Goal: Transaction & Acquisition: Purchase product/service

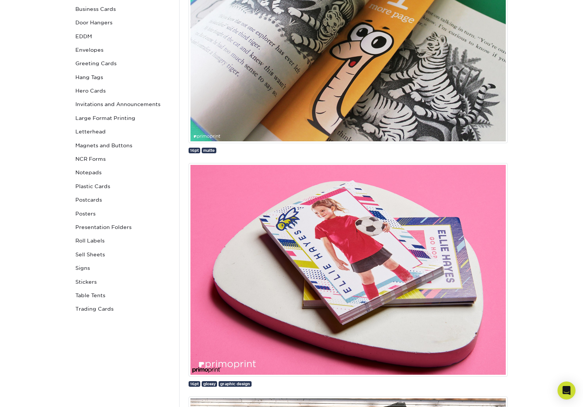
scroll to position [206, 0]
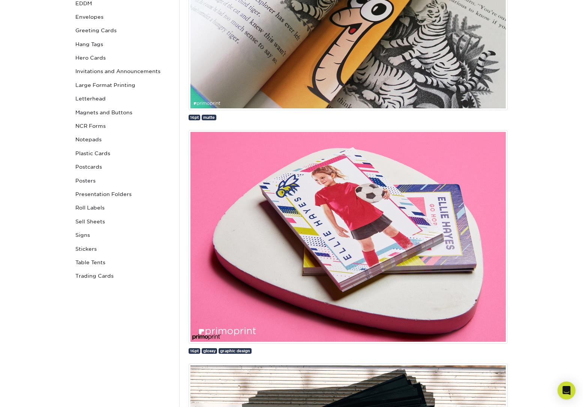
click at [348, 230] on img at bounding box center [347, 237] width 319 height 214
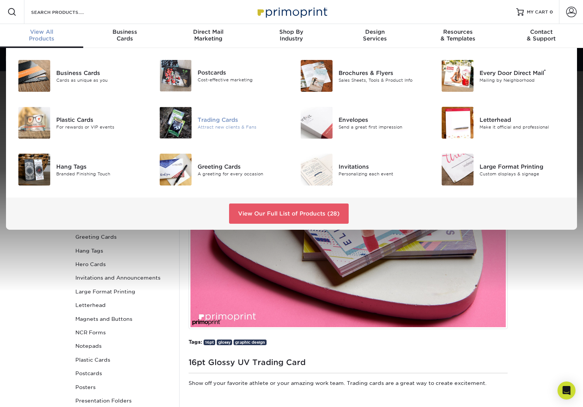
click at [218, 122] on div "Trading Cards" at bounding box center [241, 119] width 88 height 8
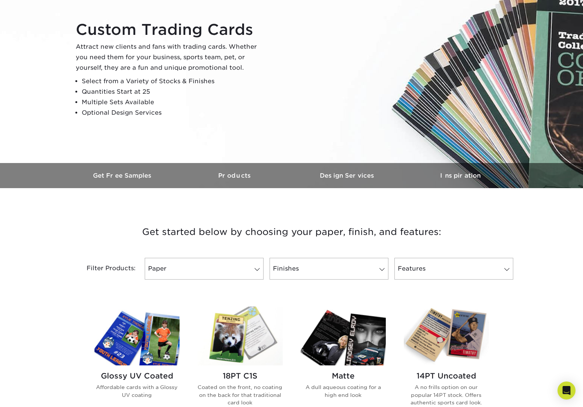
scroll to position [102, 0]
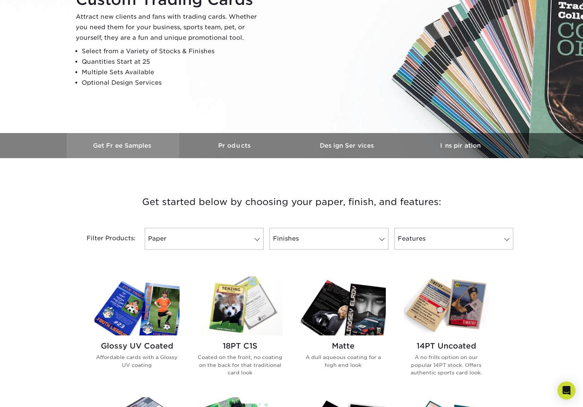
click at [117, 142] on h3 "Get Free Samples" at bounding box center [123, 145] width 112 height 7
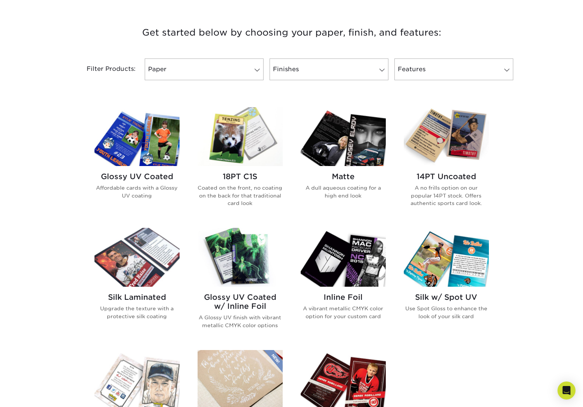
scroll to position [276, 0]
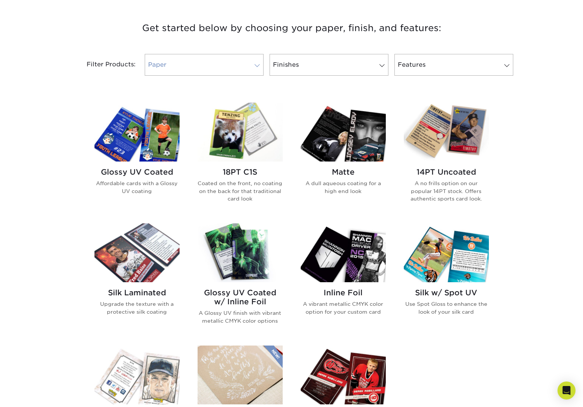
click at [208, 68] on link "Paper" at bounding box center [204, 65] width 119 height 22
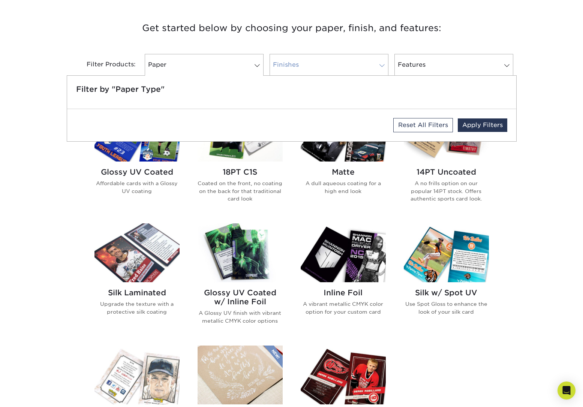
click at [310, 65] on link "Finishes" at bounding box center [328, 65] width 119 height 22
click at [436, 66] on link "Features" at bounding box center [453, 65] width 119 height 22
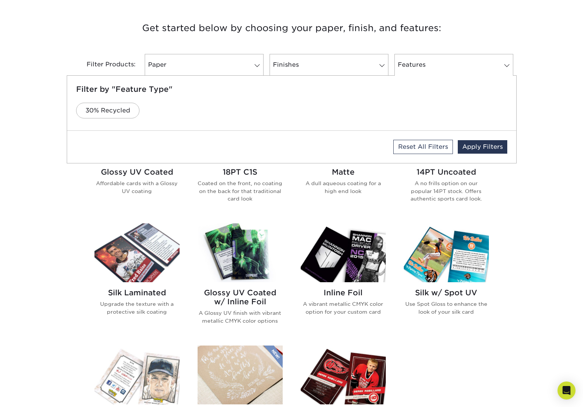
click at [541, 228] on div "Get started below by choosing your paper, finish, and features: Filtered Matche…" at bounding box center [291, 281] width 583 height 559
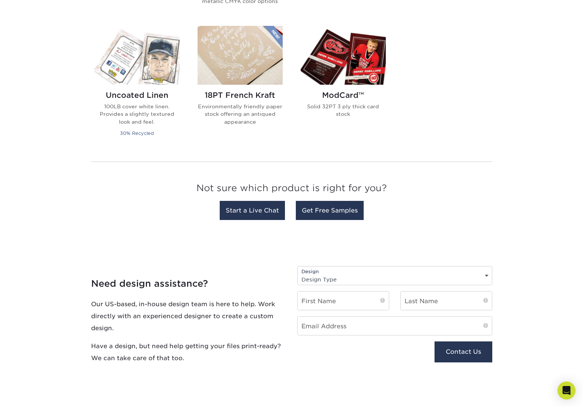
scroll to position [447, 0]
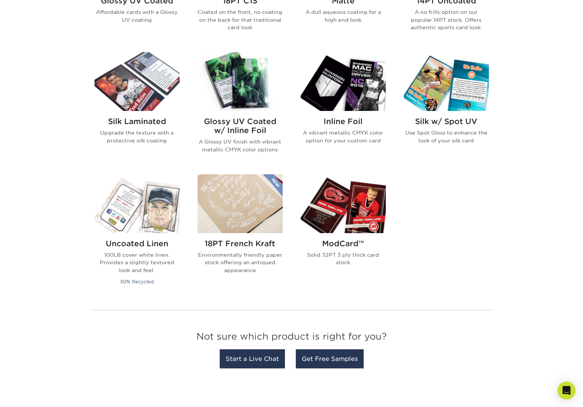
click at [340, 211] on img at bounding box center [342, 203] width 85 height 59
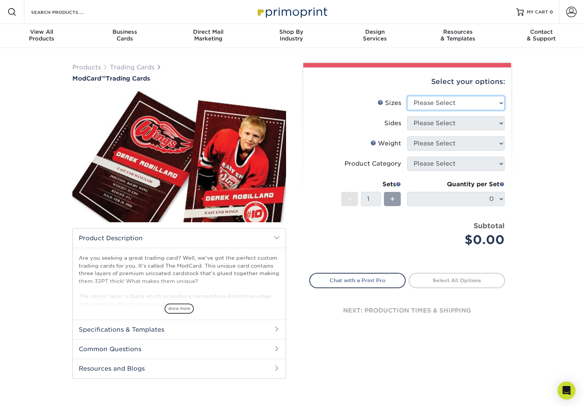
click at [435, 103] on select "Please Select 2.5" x 3.5"" at bounding box center [455, 103] width 97 height 14
select select "2.50x3.50"
click at [407, 96] on select "Please Select 2.5" x 3.5"" at bounding box center [455, 103] width 97 height 14
click at [429, 121] on select "Please Select Print Both Sides Print Front Only" at bounding box center [455, 123] width 97 height 14
select select "13abbda7-1d64-4f25-8bb2-c179b224825d"
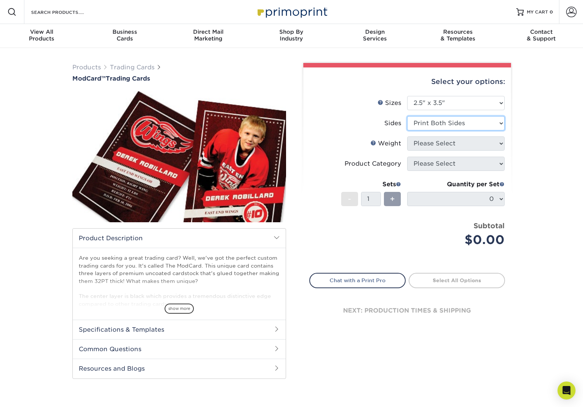
click at [407, 116] on select "Please Select Print Both Sides Print Front Only" at bounding box center [455, 123] width 97 height 14
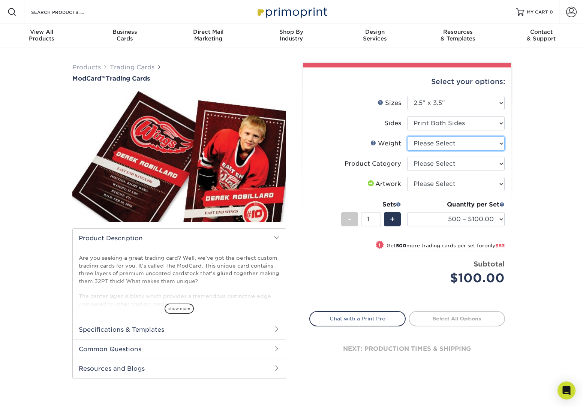
click at [435, 148] on select "Please Select 32PTUCBLK" at bounding box center [455, 143] width 97 height 14
select select "32PTUCBLK"
click at [407, 136] on select "Please Select 32PTUCBLK" at bounding box center [455, 143] width 97 height 14
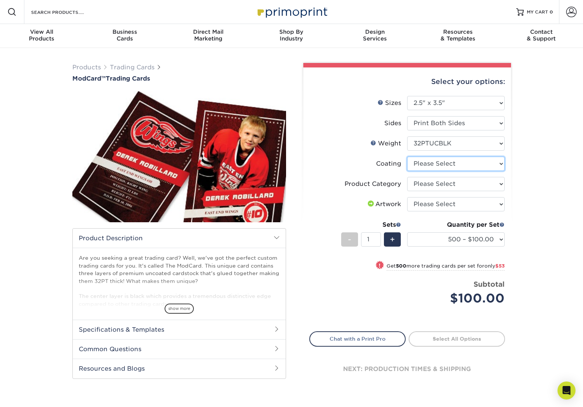
click at [435, 163] on select at bounding box center [455, 164] width 97 height 14
select select "3e7618de-abca-4bda-9f97-8b9129e913d8"
click at [407, 157] on select at bounding box center [455, 164] width 97 height 14
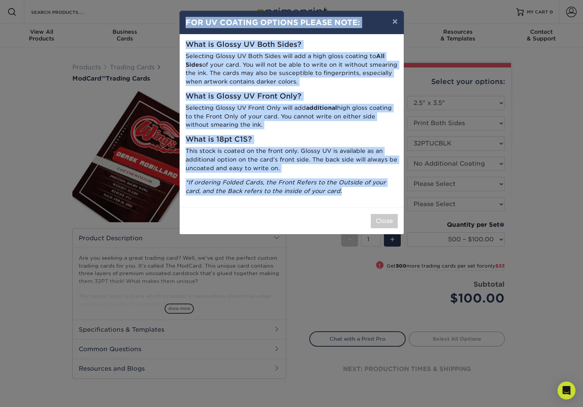
drag, startPoint x: 190, startPoint y: 23, endPoint x: 321, endPoint y: 176, distance: 201.1
click at [357, 199] on div "× FOR UV COATING OPTIONS PLEASE NOTE: What is Glossy UV Both Sides? Selecting G…" at bounding box center [291, 122] width 225 height 224
copy div "FOR UV COATING OPTIONS PLEASE NOTE: What is Glossy UV Both Sides? Selecting Glo…"
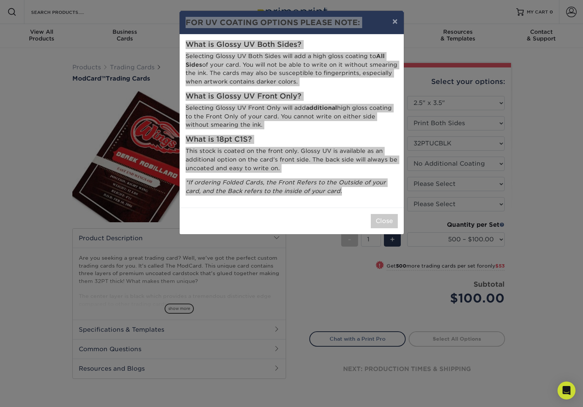
copy div "FOR UV COATING OPTIONS PLEASE NOTE: What is Glossy UV Both Sides? Selecting Glo…"
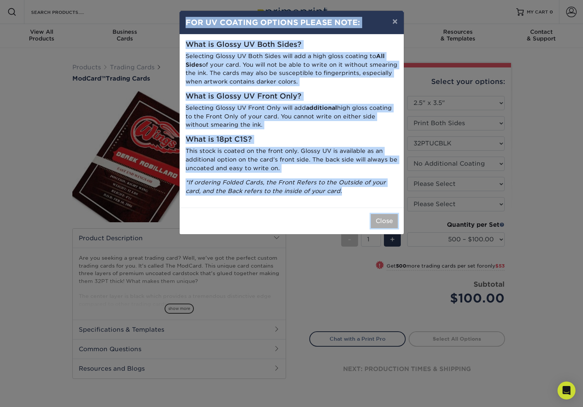
click at [387, 218] on button "Close" at bounding box center [384, 221] width 27 height 14
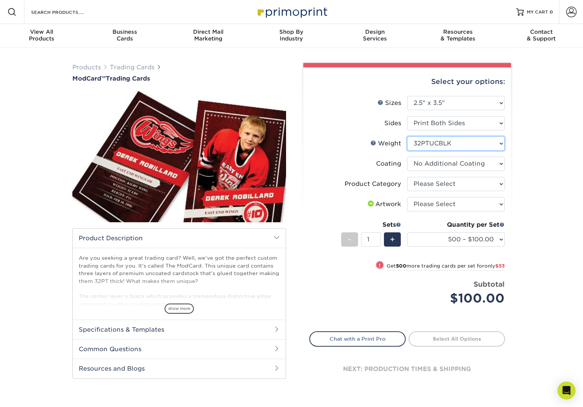
click at [422, 142] on select "Please Select 32PTUCBLK" at bounding box center [455, 143] width 97 height 14
click at [407, 136] on select "Please Select 32PTUCBLK" at bounding box center [455, 143] width 97 height 14
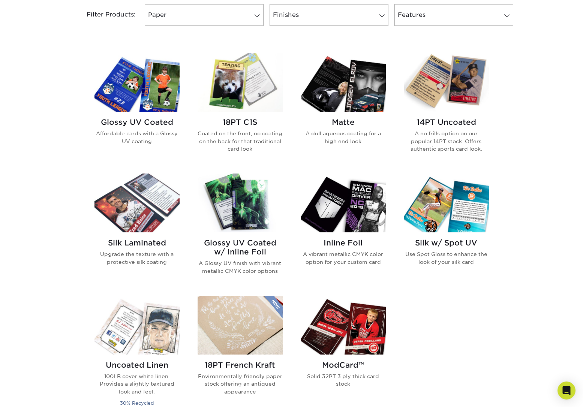
scroll to position [327, 0]
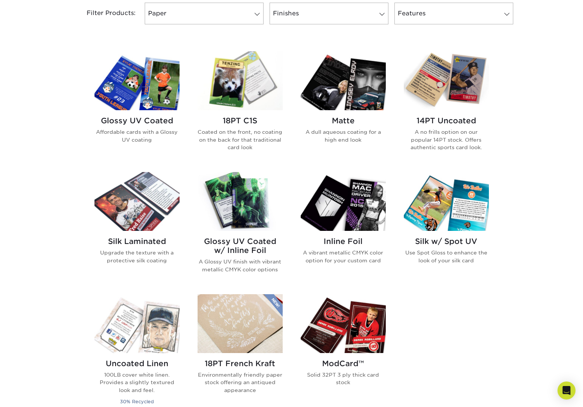
click at [460, 102] on img at bounding box center [445, 80] width 85 height 59
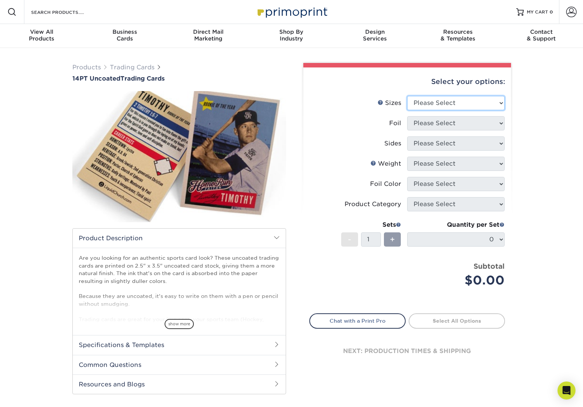
click at [451, 103] on select "Please Select 2.5" x 3.5"" at bounding box center [455, 103] width 97 height 14
select select "2.50x3.50"
click at [407, 96] on select "Please Select 2.5" x 3.5"" at bounding box center [455, 103] width 97 height 14
click at [442, 121] on select "Please Select Yes No" at bounding box center [455, 123] width 97 height 14
select select "1"
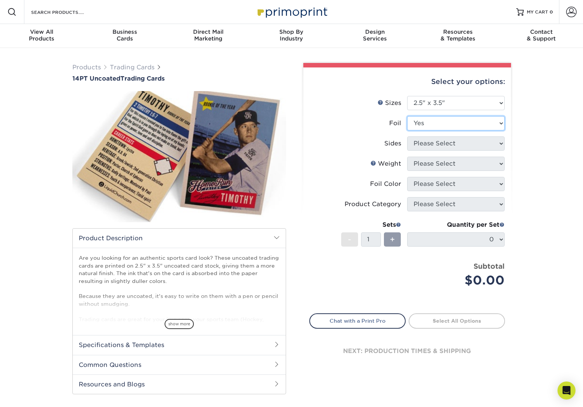
click at [407, 116] on select "Please Select Yes No" at bounding box center [455, 123] width 97 height 14
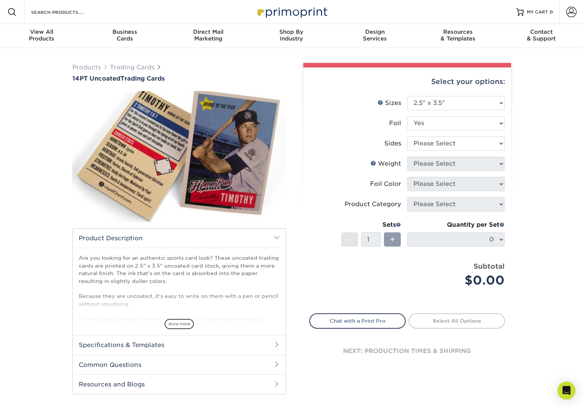
click at [441, 153] on li "Sides Please Select Print Both Sides - Foil Both Sides Print Both Sides - Foil …" at bounding box center [406, 146] width 195 height 20
click at [441, 146] on select "Please Select Print Both Sides - Foil Both Sides Print Both Sides - Foil Front …" at bounding box center [455, 143] width 97 height 14
select select "e9e9dfb3-fba1-4d60-972c-fd9ca5904d33"
click at [407, 136] on select "Please Select Print Both Sides - Foil Both Sides Print Both Sides - Foil Front …" at bounding box center [455, 143] width 97 height 14
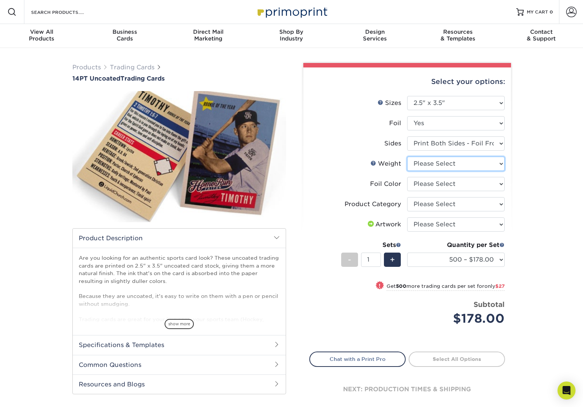
click at [446, 164] on select "Please Select 14PT Uncoated" at bounding box center [455, 164] width 97 height 14
select select "14PT Uncoated"
click at [407, 157] on select "Please Select 14PT Uncoated" at bounding box center [455, 164] width 97 height 14
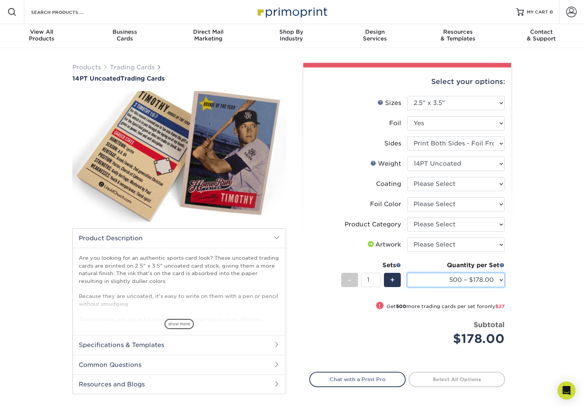
click at [473, 284] on select "500 – $178.00 1000 – $205.00 2500 – $478.00 5000 – $908.00" at bounding box center [455, 280] width 97 height 14
click at [452, 182] on select at bounding box center [455, 184] width 97 height 14
select select "3e7618de-abca-4bda-9f97-8b9129e913d8"
click at [407, 177] on select at bounding box center [455, 184] width 97 height 14
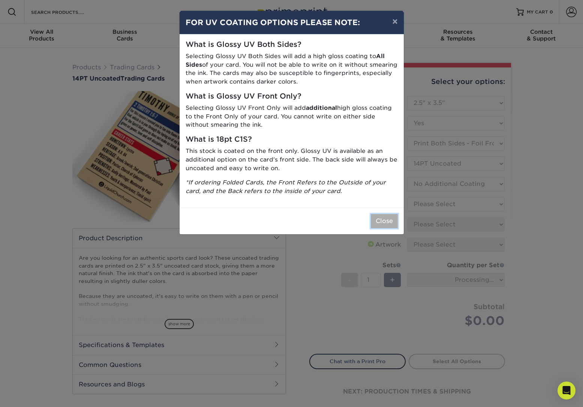
click at [380, 220] on button "Close" at bounding box center [384, 221] width 27 height 14
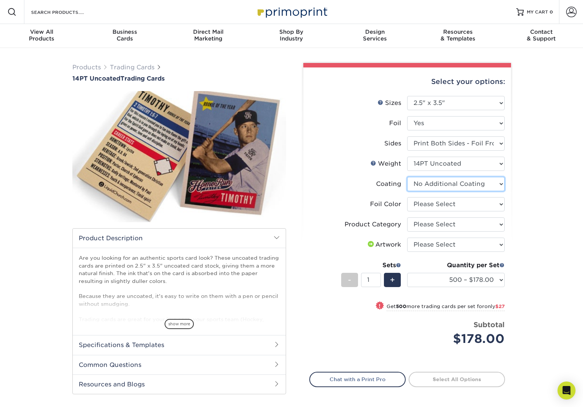
click at [441, 184] on select at bounding box center [455, 184] width 97 height 14
click at [448, 205] on select "Please Select Silver Foil Rose Gold Foil Red Foil Gold Foil Copper Foil Black F…" at bounding box center [455, 204] width 97 height 14
click at [407, 197] on select "Please Select Silver Foil Rose Gold Foil Red Foil Gold Foil Copper Foil Black F…" at bounding box center [455, 204] width 97 height 14
click at [471, 277] on select "500 – $178.00 1000 – $205.00 2500 – $478.00 5000 – $908.00" at bounding box center [455, 280] width 97 height 14
click at [425, 208] on select "Please Select Silver Foil Rose Gold Foil Red Foil Gold Foil Copper Foil Black F…" at bounding box center [455, 204] width 97 height 14
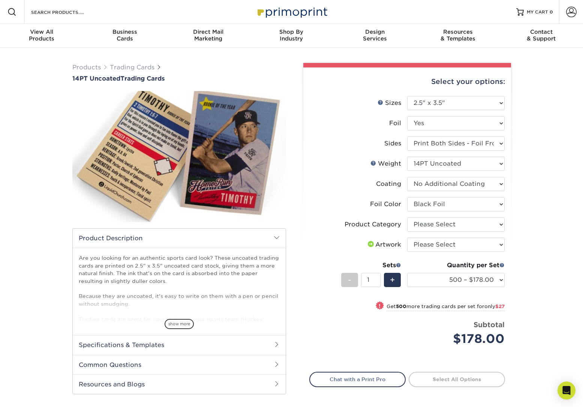
click at [407, 197] on select "Please Select Silver Foil Rose Gold Foil Red Foil Gold Foil Copper Foil Black F…" at bounding box center [455, 204] width 97 height 14
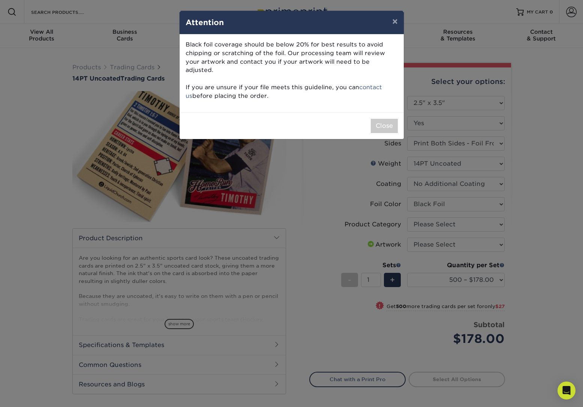
drag, startPoint x: 258, startPoint y: 84, endPoint x: 186, endPoint y: 43, distance: 82.4
click at [186, 43] on p "Black foil coverage should be below 20% for best results to avoid chipping or s…" at bounding box center [291, 70] width 212 height 60
copy p "Black foil coverage should be below 20% for best results to avoid chipping or s…"
click at [376, 119] on button "Close" at bounding box center [384, 126] width 27 height 14
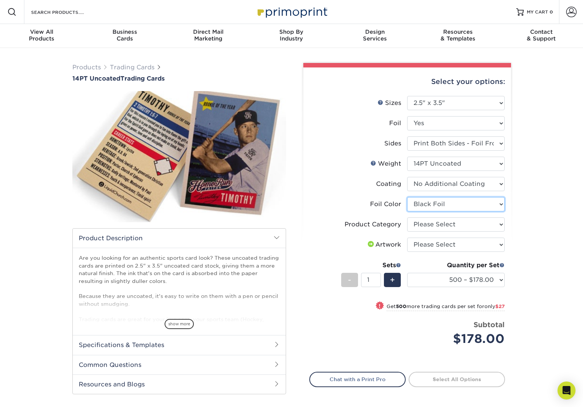
click at [439, 203] on select "Please Select Silver Foil Rose Gold Foil Red Foil Gold Foil Copper Foil Black F…" at bounding box center [455, 204] width 97 height 14
select select "a834dd52-fe06-4ed6-9a86-5bd3c2d02515"
click at [407, 197] on select "Please Select Silver Foil Rose Gold Foil Red Foil Gold Foil Copper Foil Black F…" at bounding box center [455, 204] width 97 height 14
click at [446, 224] on select "Please Select Trading Cards" at bounding box center [455, 224] width 97 height 14
select select "c2f9bce9-36c2-409d-b101-c29d9d031e18"
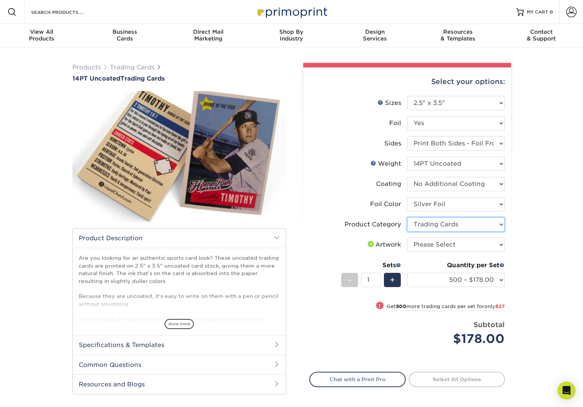
click at [407, 217] on select "Please Select Trading Cards" at bounding box center [455, 224] width 97 height 14
click at [444, 247] on select "Please Select I will upload files I need a design - $100" at bounding box center [455, 245] width 97 height 14
select select "upload"
click at [407, 238] on select "Please Select I will upload files I need a design - $100" at bounding box center [455, 245] width 97 height 14
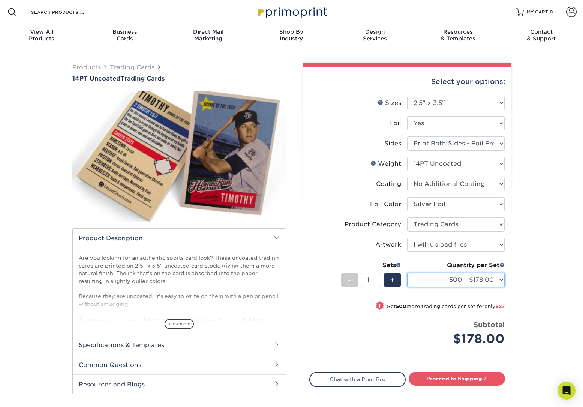
click at [440, 281] on select "500 – $178.00 1000 – $205.00 2500 – $478.00 5000 – $908.00" at bounding box center [455, 280] width 97 height 14
select select "1000 – $205.00"
click at [407, 273] on select "500 – $178.00 1000 – $205.00 2500 – $478.00 5000 – $908.00" at bounding box center [455, 280] width 97 height 14
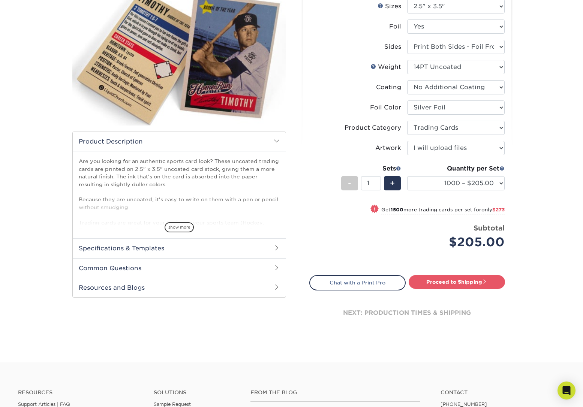
scroll to position [100, 0]
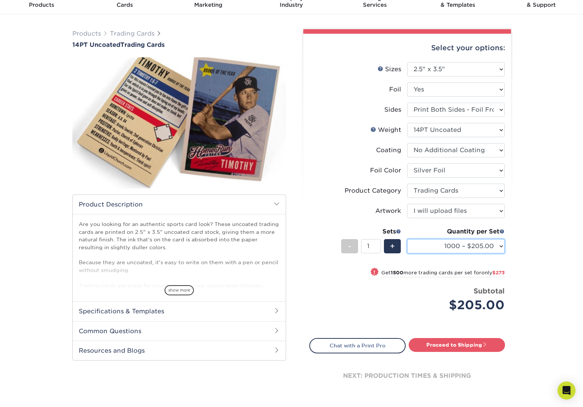
click at [462, 246] on select "500 – $178.00 1000 – $205.00 2500 – $478.00 5000 – $908.00" at bounding box center [455, 246] width 97 height 14
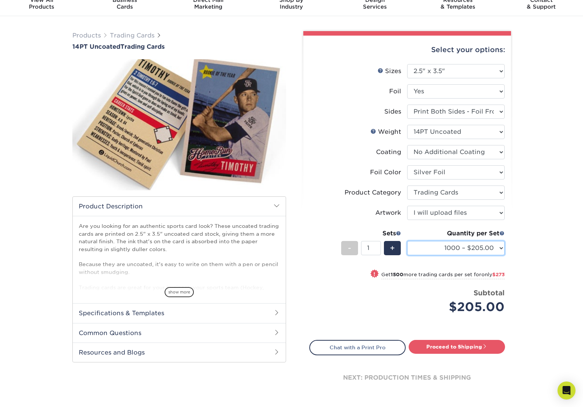
scroll to position [0, 0]
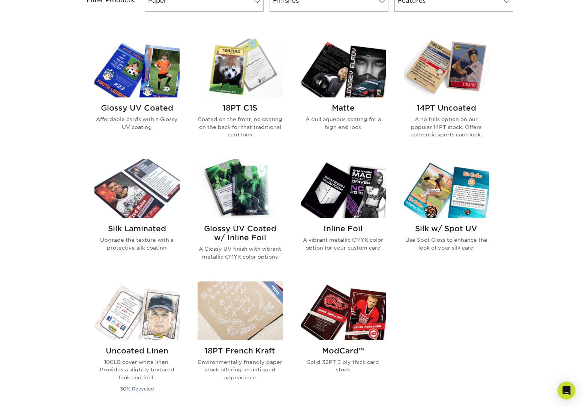
scroll to position [333, 0]
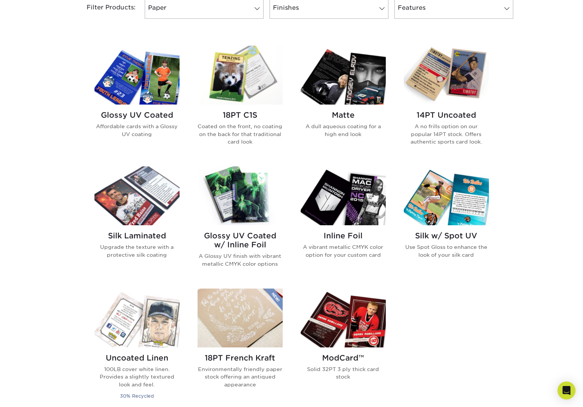
click at [347, 126] on p "A dull aqueous coating for a high end look" at bounding box center [342, 130] width 85 height 15
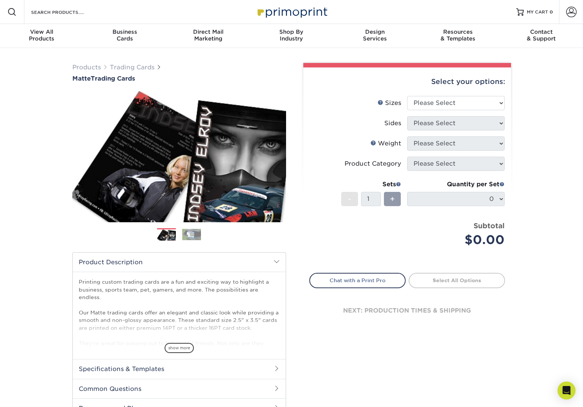
click at [446, 94] on div "Select your options:" at bounding box center [407, 81] width 196 height 28
click at [444, 102] on select "Please Select 2.5" x 3.5"" at bounding box center [455, 103] width 97 height 14
select select "2.50x3.50"
click at [407, 96] on select "Please Select 2.5" x 3.5"" at bounding box center [455, 103] width 97 height 14
click at [436, 124] on select "Please Select Print Both Sides Print Front Only" at bounding box center [455, 123] width 97 height 14
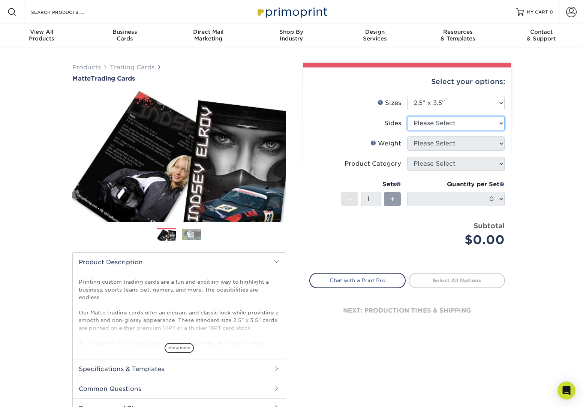
select select "13abbda7-1d64-4f25-8bb2-c179b224825d"
click at [407, 116] on select "Please Select Print Both Sides Print Front Only" at bounding box center [455, 123] width 97 height 14
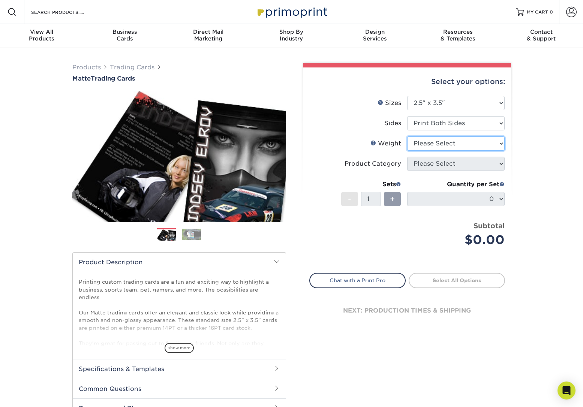
click at [452, 144] on select "Please Select 16PT 14PT" at bounding box center [455, 143] width 97 height 14
select select "16PT"
click at [407, 136] on select "Please Select 16PT 14PT" at bounding box center [455, 143] width 97 height 14
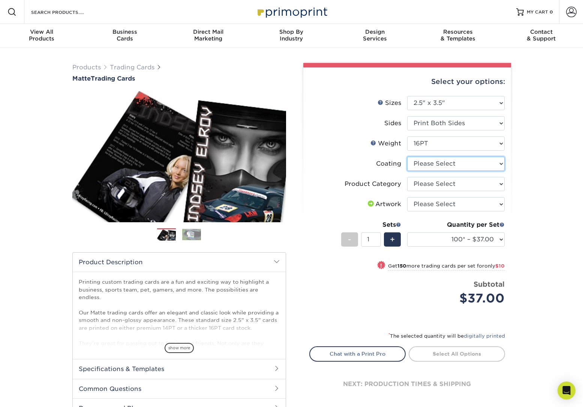
click at [436, 166] on select at bounding box center [455, 164] width 97 height 14
select select "121bb7b5-3b4d-429f-bd8d-bbf80e953313"
click at [407, 157] on select at bounding box center [455, 164] width 97 height 14
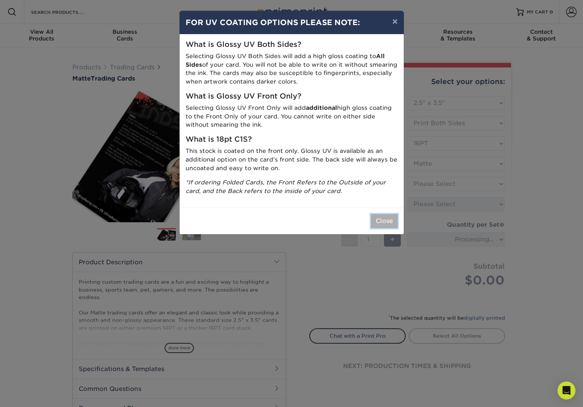
click at [384, 222] on button "Close" at bounding box center [384, 221] width 27 height 14
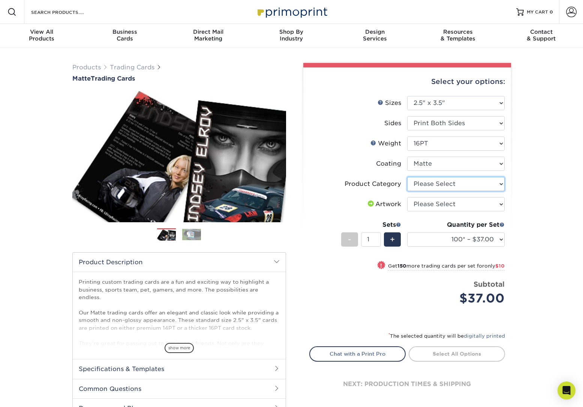
click at [426, 184] on select "Please Select Trading Cards" at bounding box center [455, 184] width 97 height 14
select select "c2f9bce9-36c2-409d-b101-c29d9d031e18"
click at [407, 177] on select "Please Select Trading Cards" at bounding box center [455, 184] width 97 height 14
click at [490, 241] on select "100* – $37.00 250* – $47.00 500* – $58.00 1000 – $71.00 2500 – $141.00 5000 – $…" at bounding box center [455, 239] width 97 height 14
select select "100* – $37.00"
